Goal: Navigation & Orientation: Find specific page/section

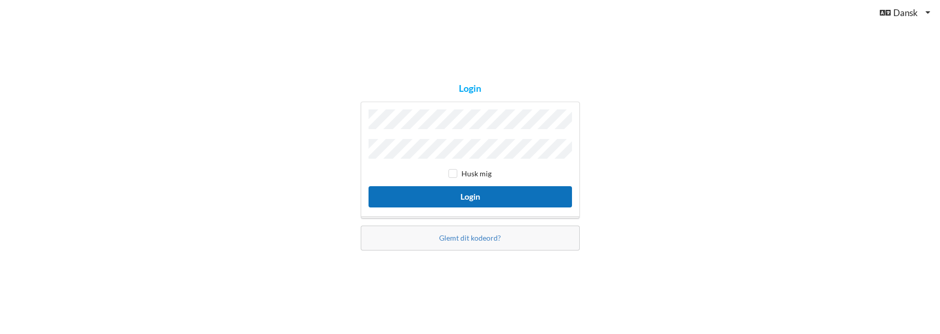
click at [490, 187] on button "Login" at bounding box center [471, 196] width 204 height 21
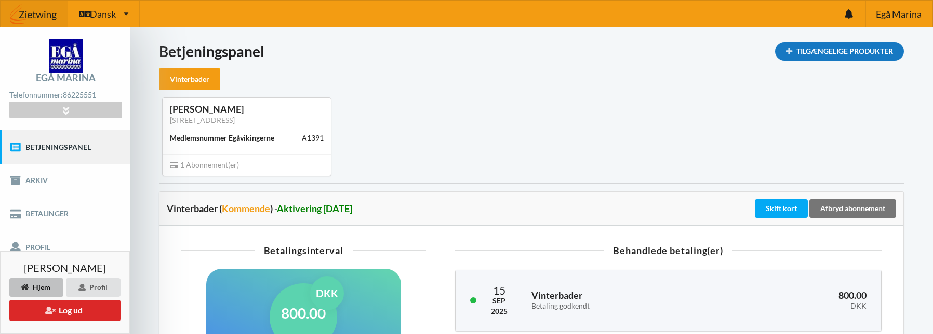
click at [850, 53] on div "Tilgængelige Produkter" at bounding box center [839, 51] width 129 height 19
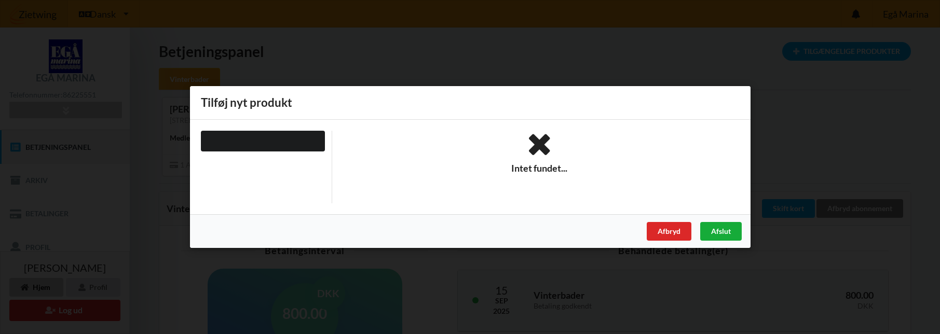
click at [716, 231] on div "Afslut" at bounding box center [721, 231] width 42 height 19
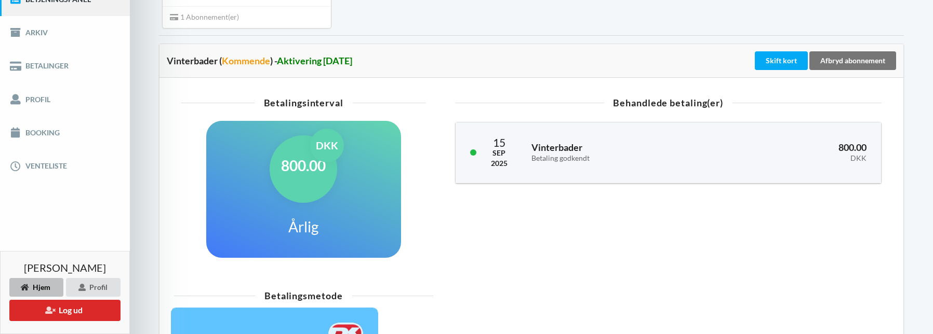
scroll to position [156, 0]
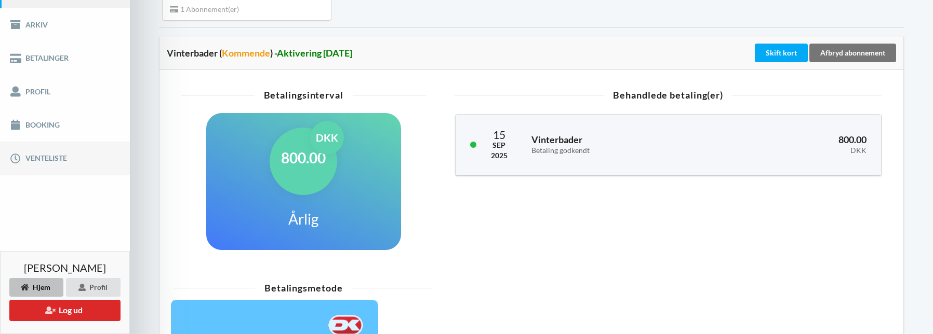
click at [57, 156] on link "Venteliste" at bounding box center [65, 158] width 130 height 33
